Goal: Information Seeking & Learning: Learn about a topic

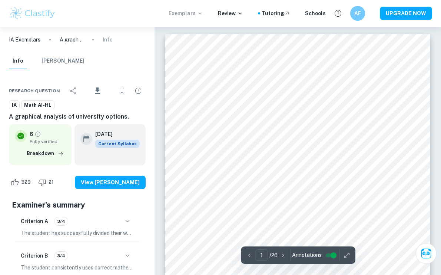
click at [187, 12] on p "Exemplars" at bounding box center [186, 13] width 34 height 8
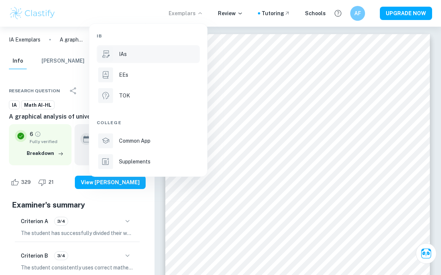
click at [126, 52] on p "IAs" at bounding box center [123, 54] width 8 height 8
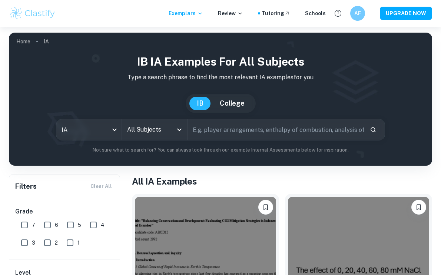
click at [157, 130] on input "All Subjects" at bounding box center [148, 130] width 47 height 14
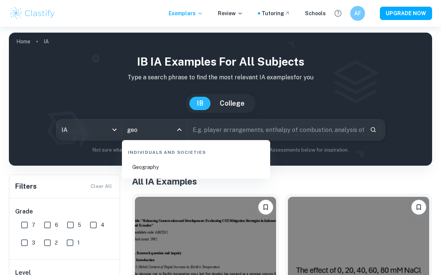
click at [151, 168] on li "Geography" at bounding box center [196, 167] width 142 height 17
type input "Geography"
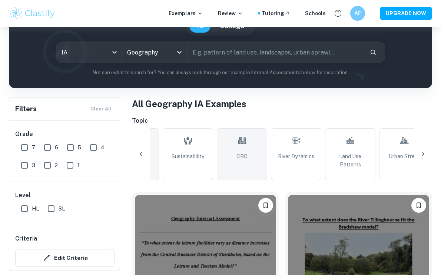
scroll to position [0, 45]
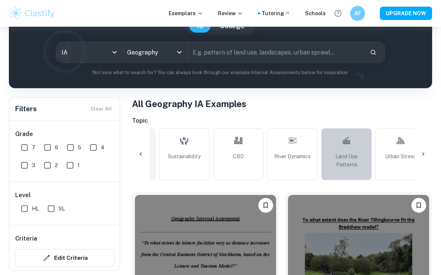
click at [353, 145] on link "Land Use Patterns" at bounding box center [346, 154] width 50 height 52
type input "Land Use Patterns"
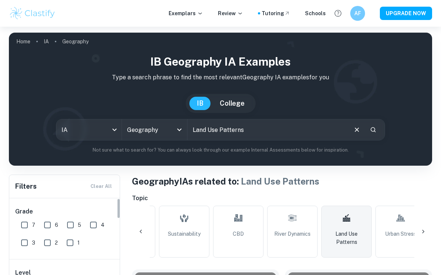
scroll to position [78, 0]
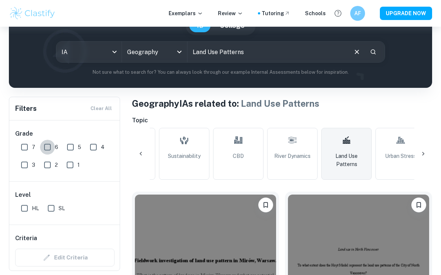
click at [49, 146] on input "6" at bounding box center [47, 147] width 15 height 15
checkbox input "true"
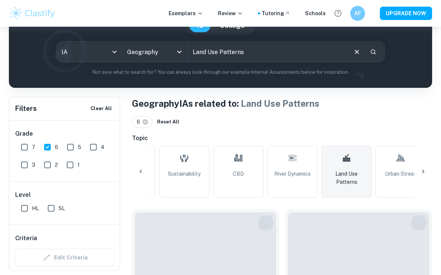
click at [26, 146] on input "7" at bounding box center [24, 147] width 15 height 15
checkbox input "true"
click at [53, 208] on input "SL" at bounding box center [51, 208] width 15 height 15
checkbox input "true"
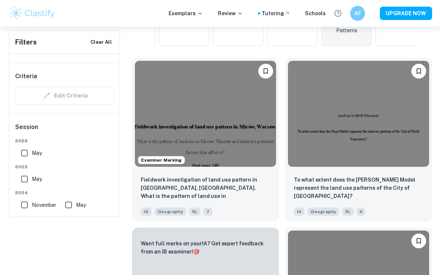
scroll to position [231, 0]
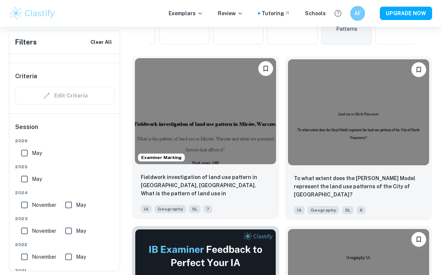
click at [227, 136] on img at bounding box center [205, 111] width 141 height 106
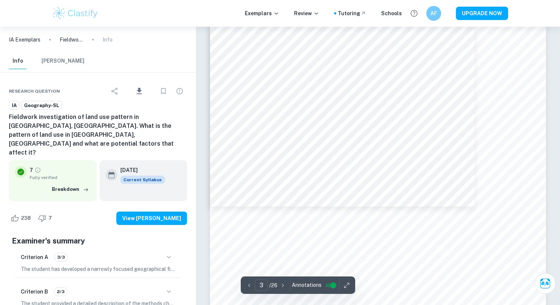
scroll to position [1270, 0]
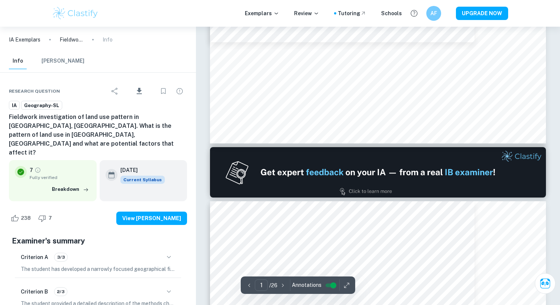
type input "2"
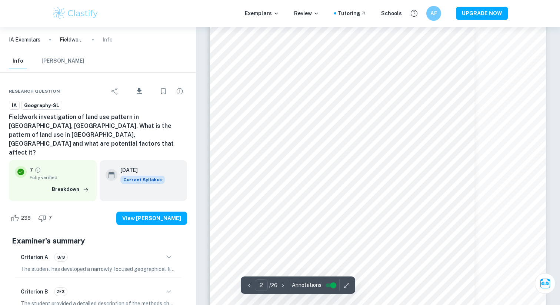
scroll to position [577, 0]
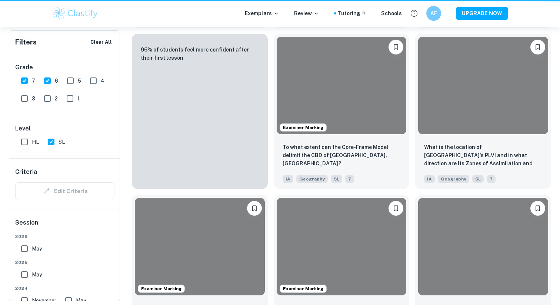
scroll to position [231, 0]
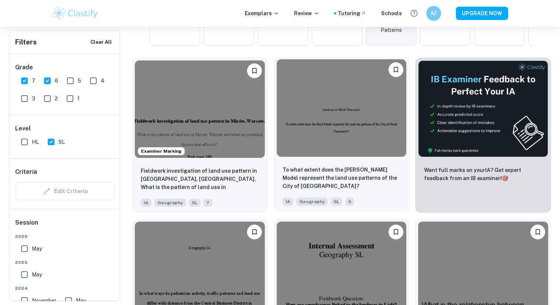
click at [291, 128] on img at bounding box center [342, 107] width 130 height 97
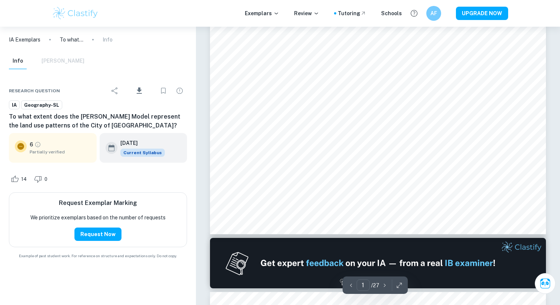
scroll to position [237, 0]
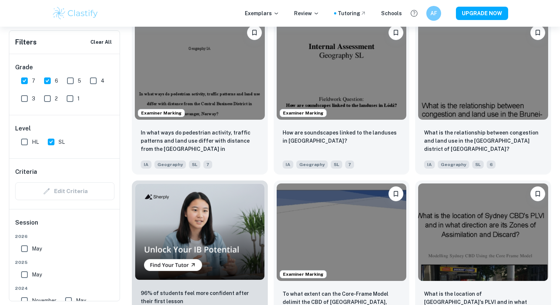
scroll to position [461, 0]
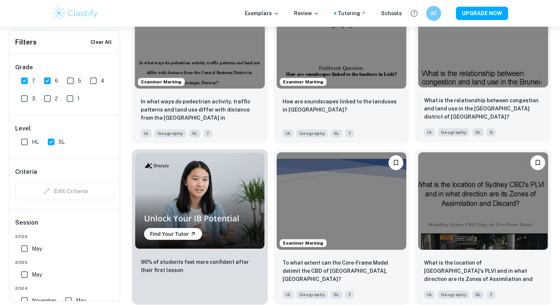
click at [441, 63] on img at bounding box center [483, 38] width 130 height 97
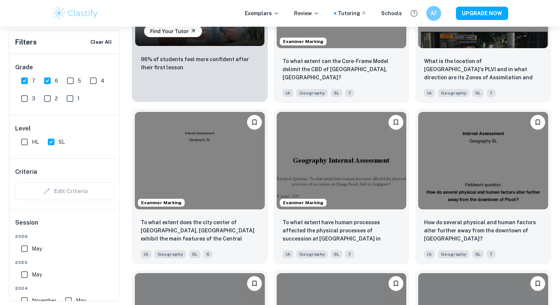
scroll to position [663, 0]
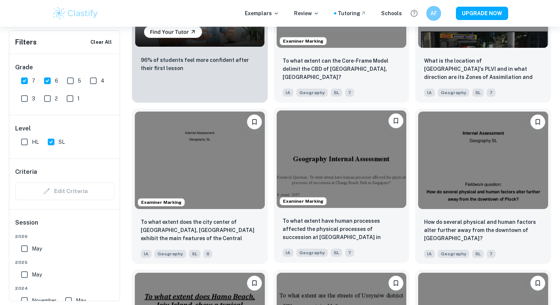
click at [336, 164] on img at bounding box center [342, 158] width 130 height 97
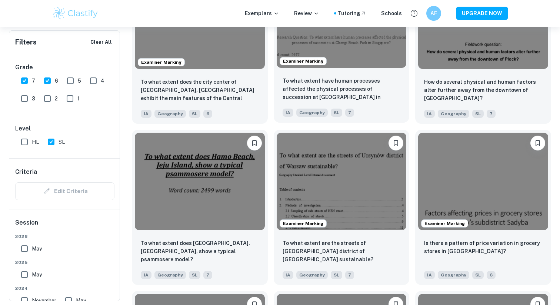
scroll to position [809, 0]
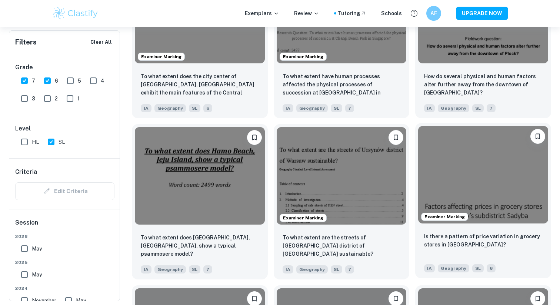
click at [441, 208] on img at bounding box center [483, 174] width 130 height 97
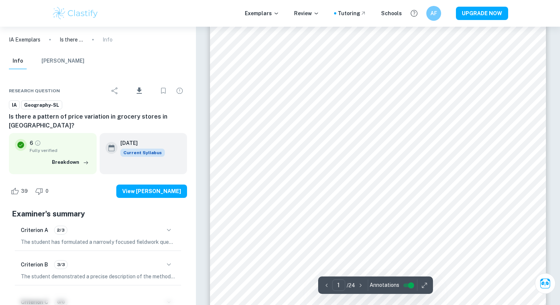
scroll to position [117, 0]
